Goal: Go to known website: Access a specific website the user already knows

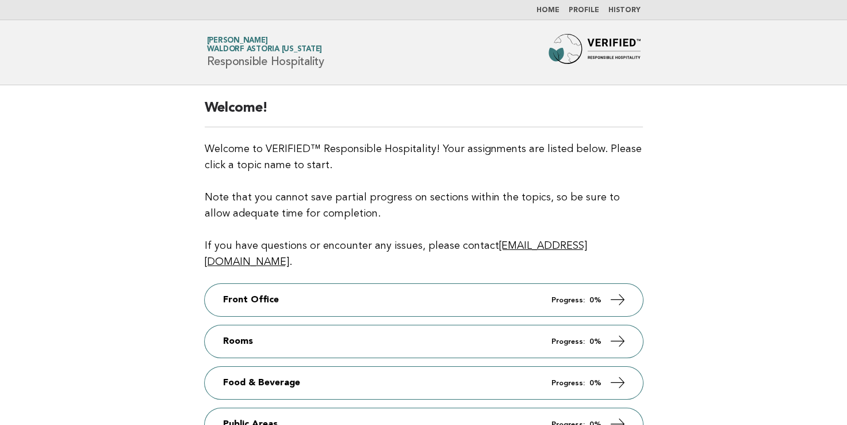
click at [560, 12] on link "Home" at bounding box center [548, 10] width 23 height 7
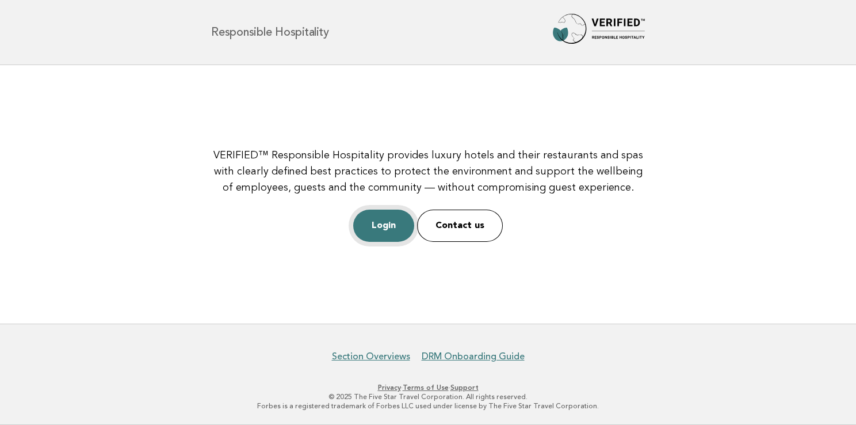
click at [395, 218] on link "Login" at bounding box center [383, 225] width 61 height 32
